Goal: Transaction & Acquisition: Purchase product/service

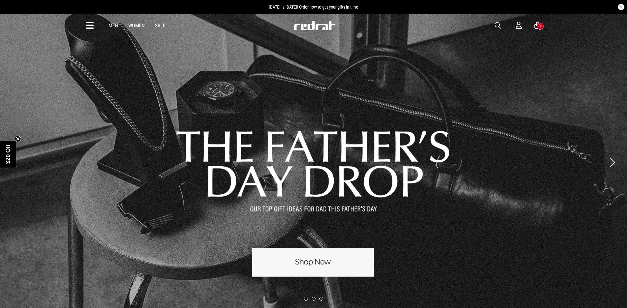
click at [497, 24] on span "button" at bounding box center [498, 26] width 6 height 8
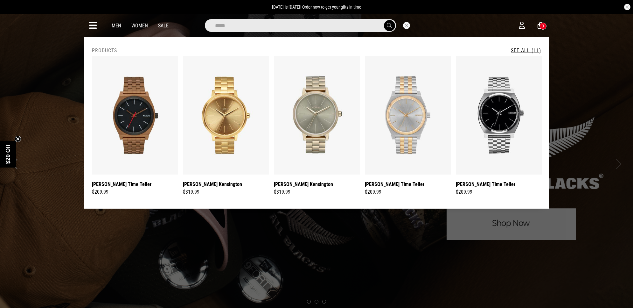
type input "*****"
click at [384, 20] on button "submit" at bounding box center [389, 25] width 11 height 11
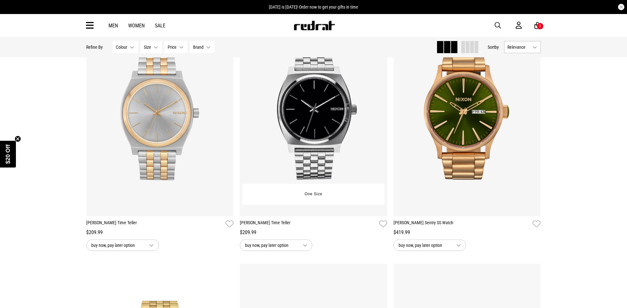
scroll to position [358, 0]
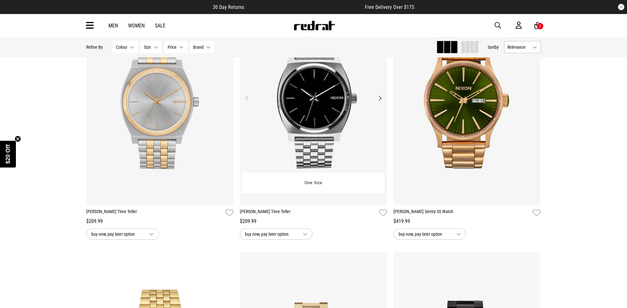
click at [332, 102] on img at bounding box center [313, 102] width 147 height 206
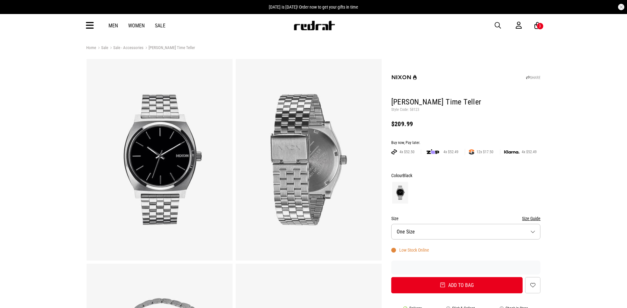
click at [413, 109] on p "Style Code: 58123" at bounding box center [466, 109] width 150 height 5
click at [413, 108] on p "Style Code: 58123" at bounding box center [466, 109] width 150 height 5
copy p "58123"
